Goal: Use online tool/utility: Utilize a website feature to perform a specific function

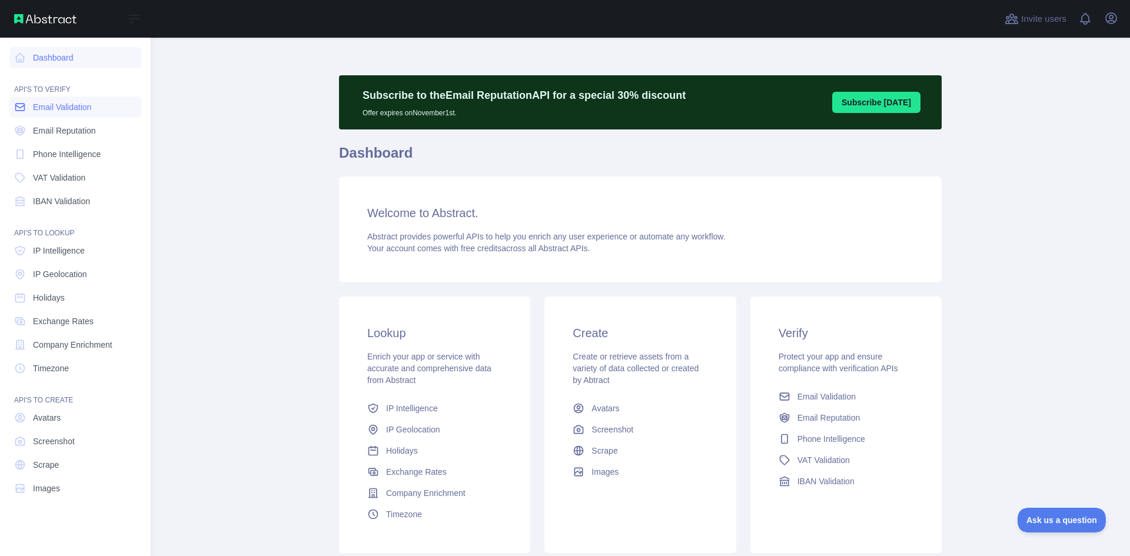
click at [72, 114] on link "Email Validation" at bounding box center [75, 107] width 132 height 21
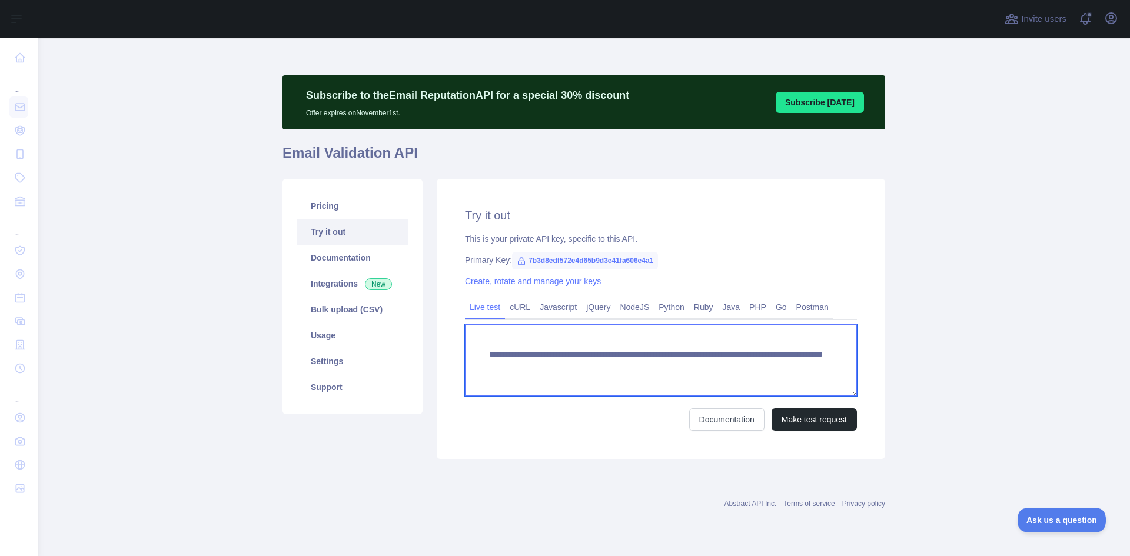
drag, startPoint x: 691, startPoint y: 365, endPoint x: 863, endPoint y: 372, distance: 172.0
click at [863, 372] on div "**********" at bounding box center [661, 319] width 448 height 280
paste textarea
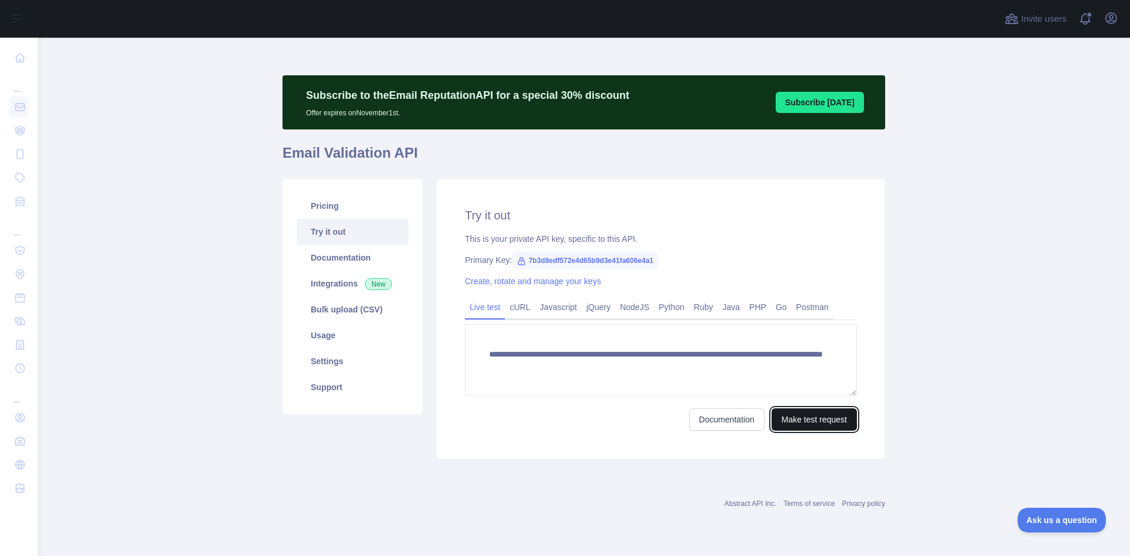
click at [793, 420] on button "Make test request" at bounding box center [813, 419] width 85 height 22
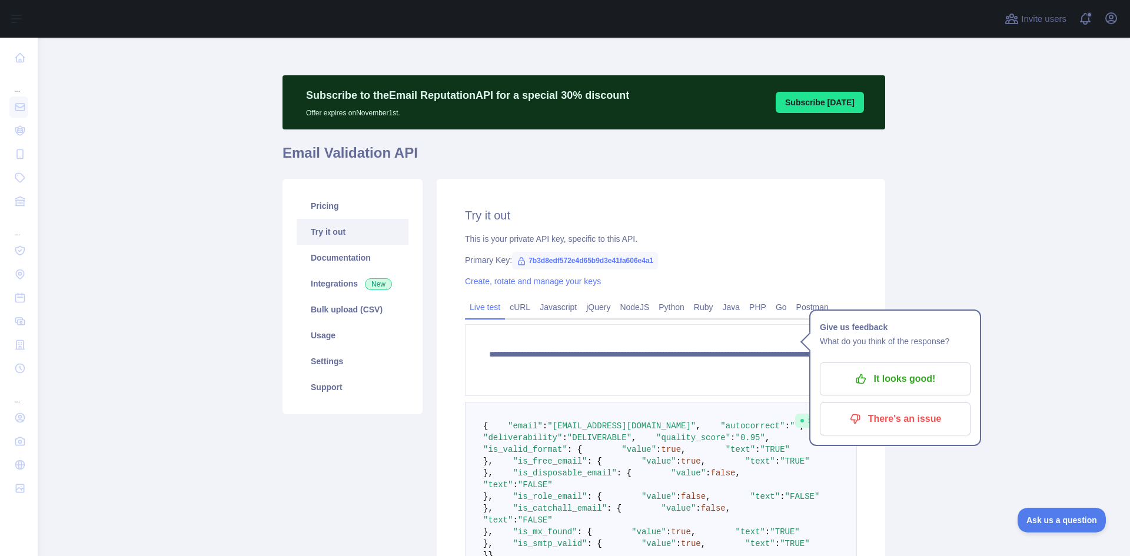
scroll to position [59, 0]
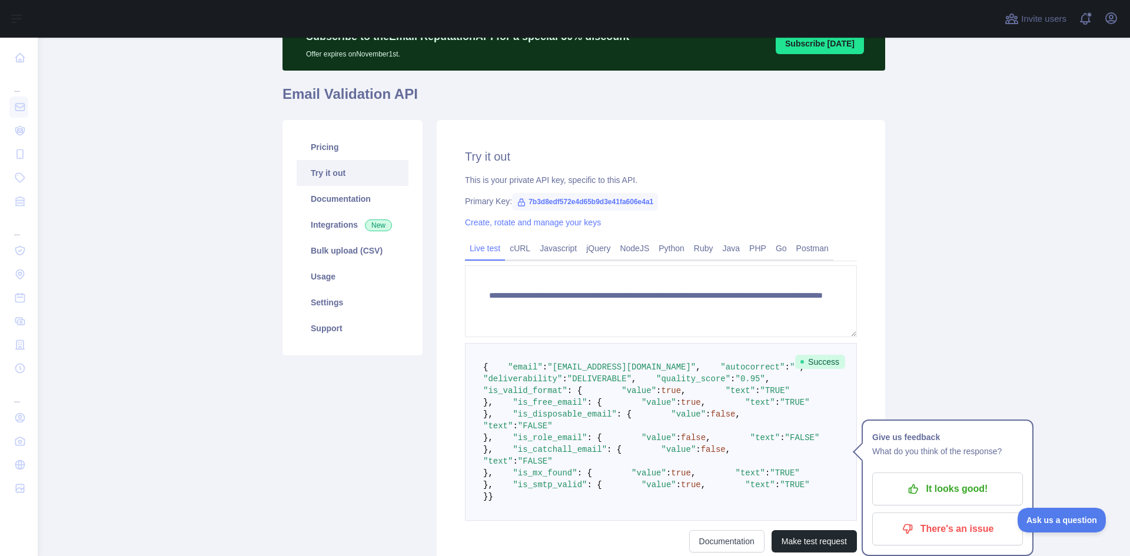
click at [617, 384] on span ""DELIVERABLE"" at bounding box center [599, 378] width 64 height 9
drag, startPoint x: 543, startPoint y: 379, endPoint x: 642, endPoint y: 379, distance: 98.9
click at [642, 372] on span ""[EMAIL_ADDRESS][DOMAIN_NAME]"" at bounding box center [621, 366] width 148 height 9
click at [576, 372] on span ""[EMAIL_ADDRESS][DOMAIN_NAME]"" at bounding box center [621, 366] width 148 height 9
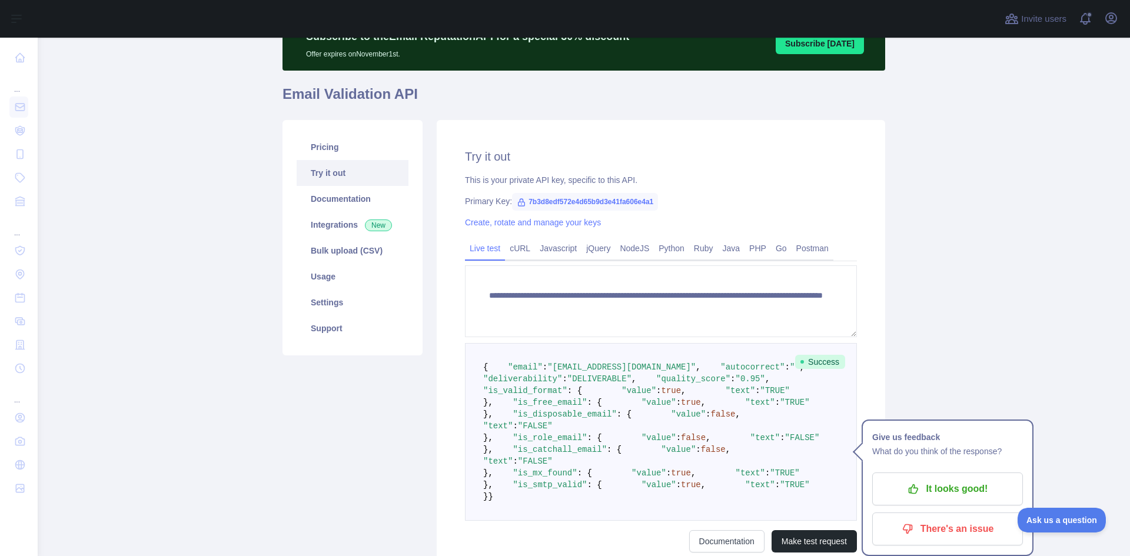
click at [581, 372] on span ""[EMAIL_ADDRESS][DOMAIN_NAME]"" at bounding box center [621, 366] width 148 height 9
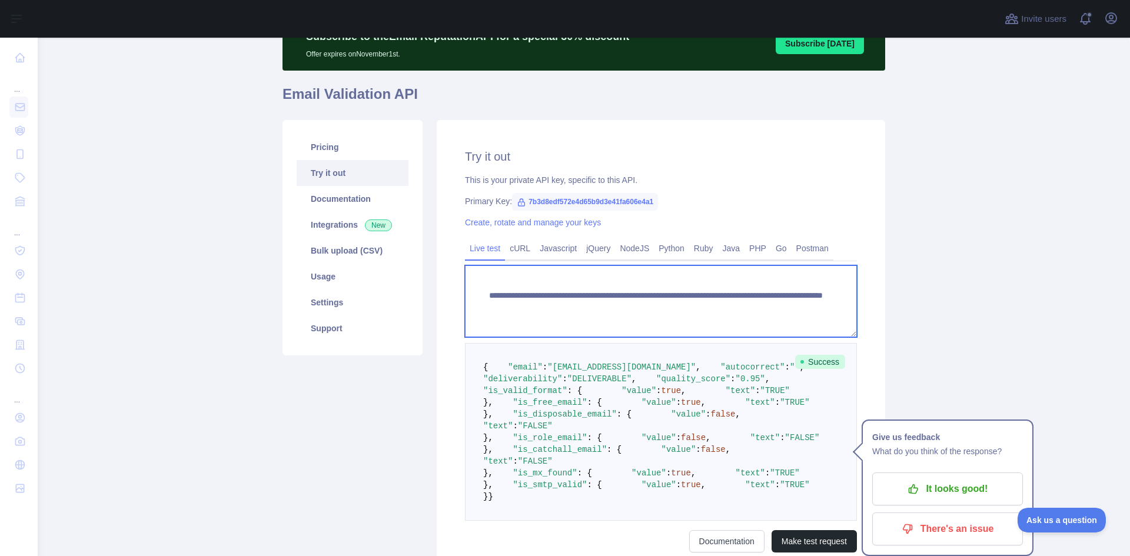
click at [713, 308] on textarea "**********" at bounding box center [661, 301] width 392 height 72
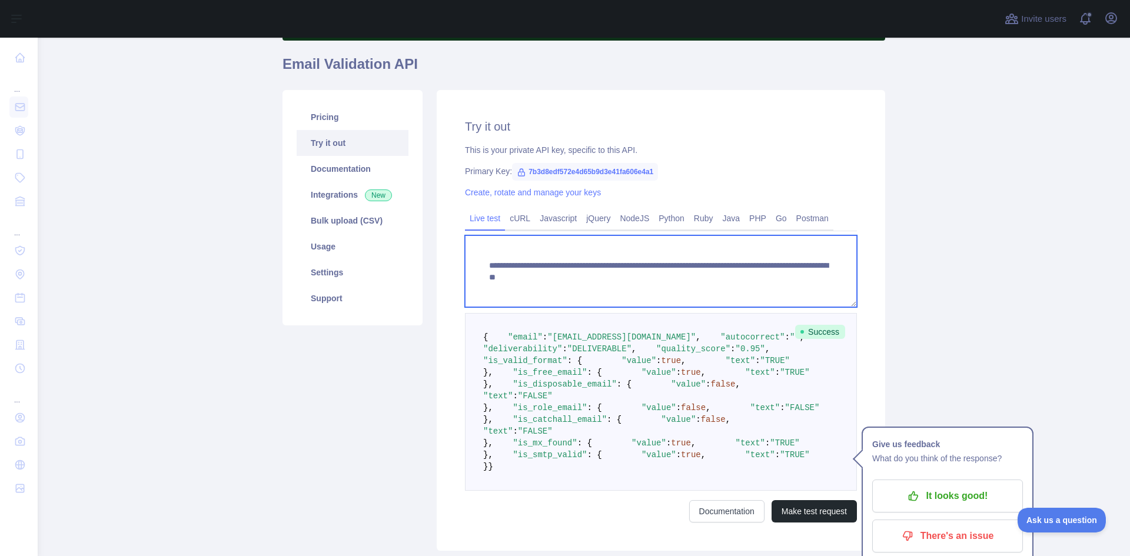
scroll to position [177, 0]
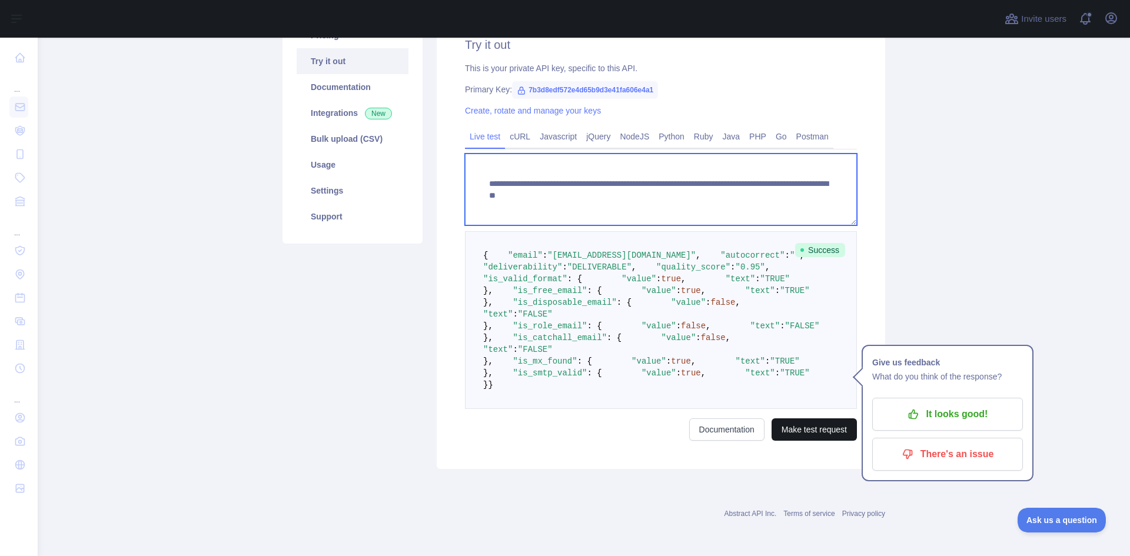
type textarea "**********"
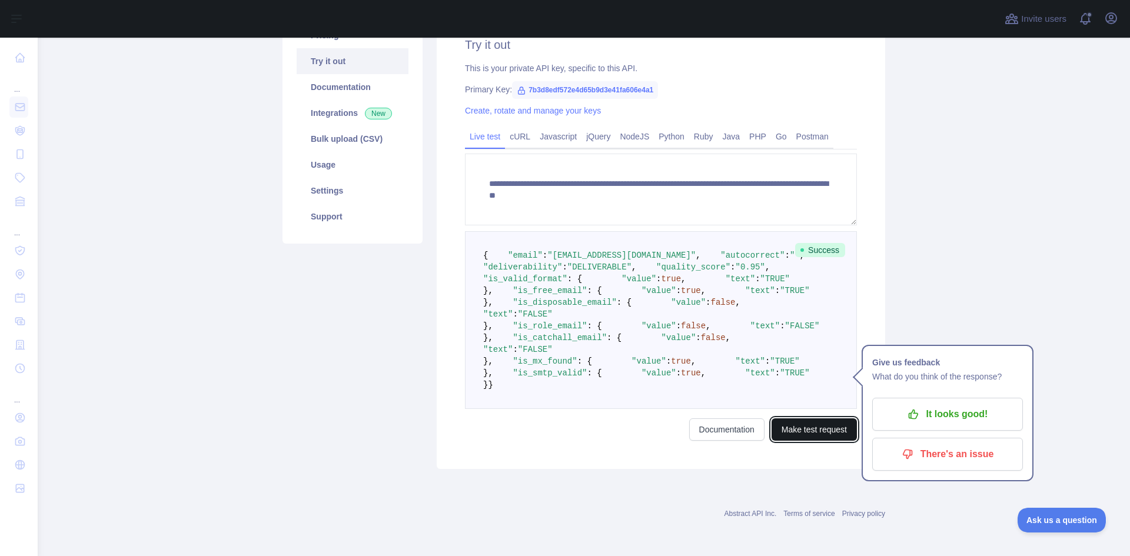
click at [800, 428] on button "Make test request" at bounding box center [813, 429] width 85 height 22
drag, startPoint x: 583, startPoint y: 265, endPoint x: 643, endPoint y: 267, distance: 60.1
click at [641, 267] on span ""UNDELIVERABLE"" at bounding box center [604, 266] width 74 height 9
